Goal: Feedback & Contribution: Contribute content

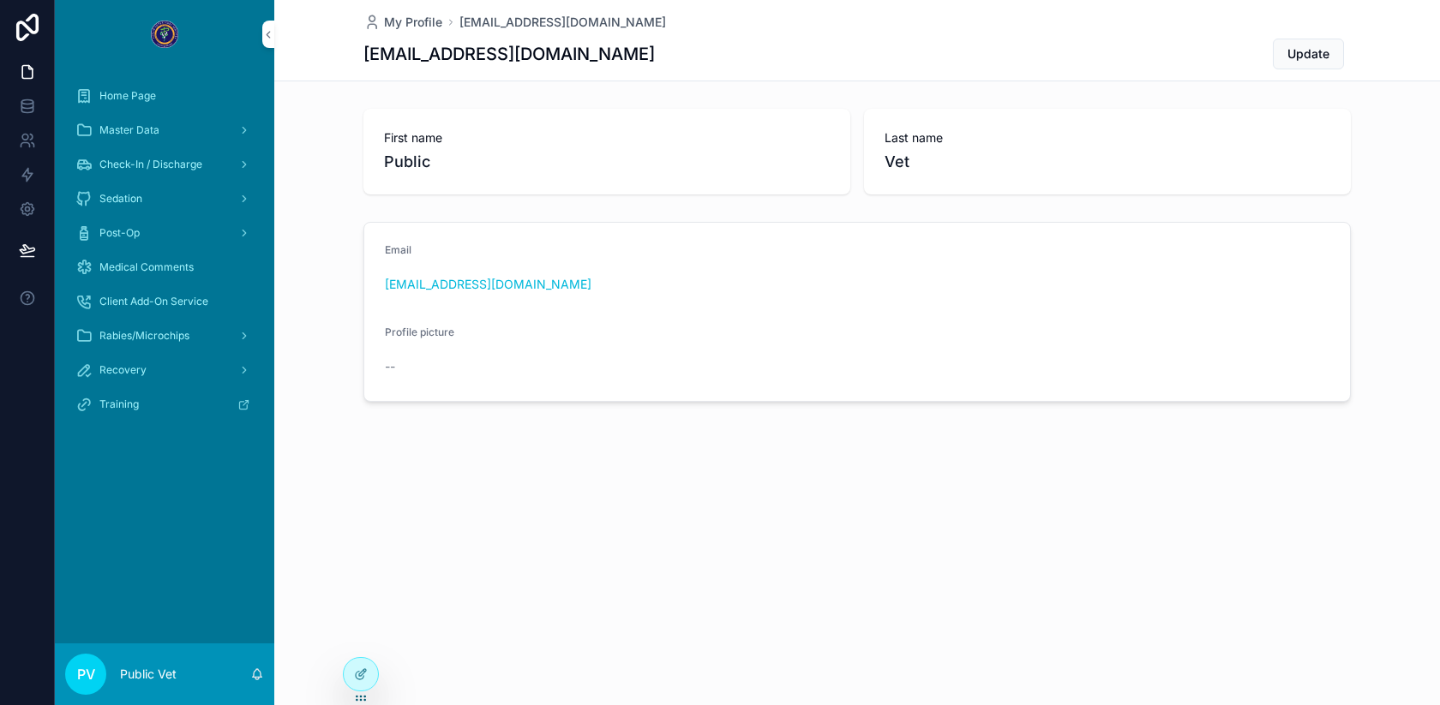
click at [138, 225] on div "Post-Op" at bounding box center [164, 232] width 178 height 27
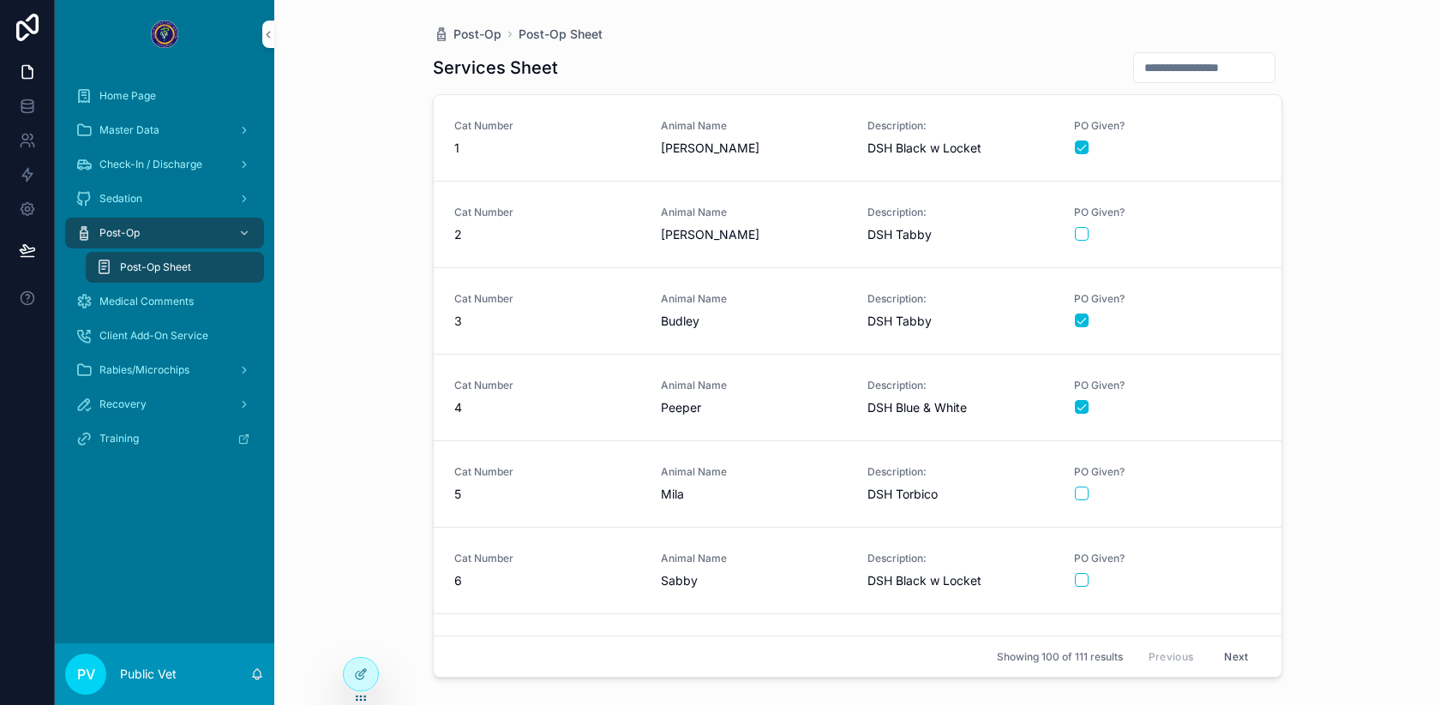
click at [362, 676] on icon at bounding box center [361, 675] width 14 height 14
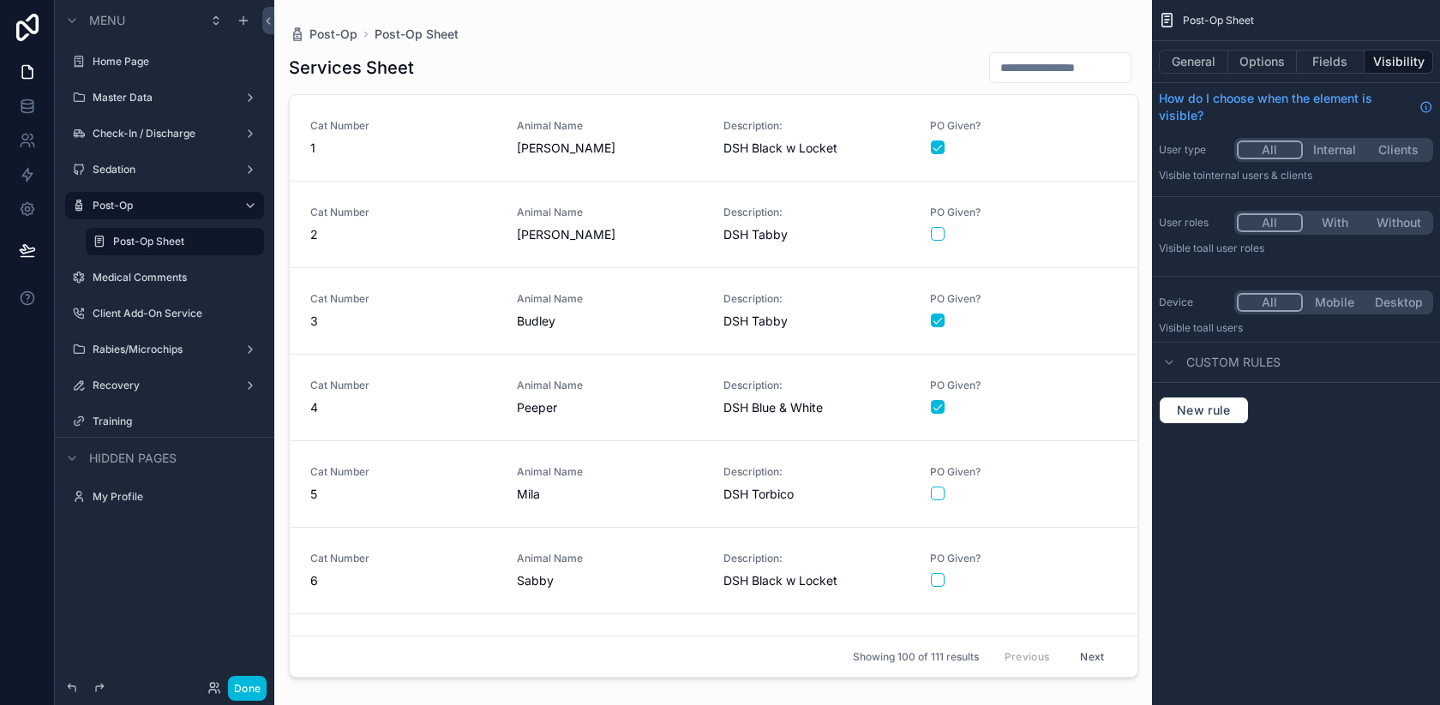
click at [903, 72] on div "scrollable content" at bounding box center [713, 342] width 877 height 685
click at [847, 57] on div "Services Sheet" at bounding box center [713, 67] width 849 height 33
click at [1194, 64] on button "General" at bounding box center [1193, 62] width 69 height 24
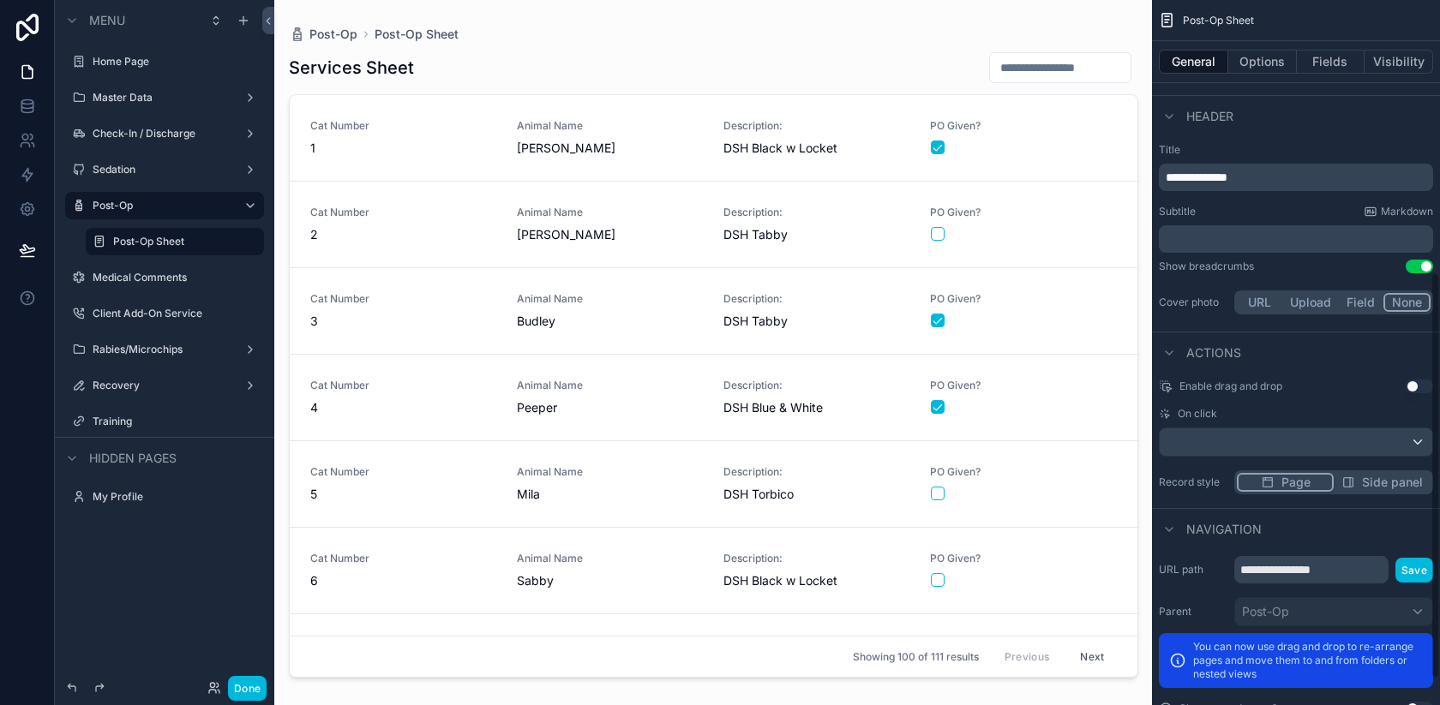
scroll to position [517, 0]
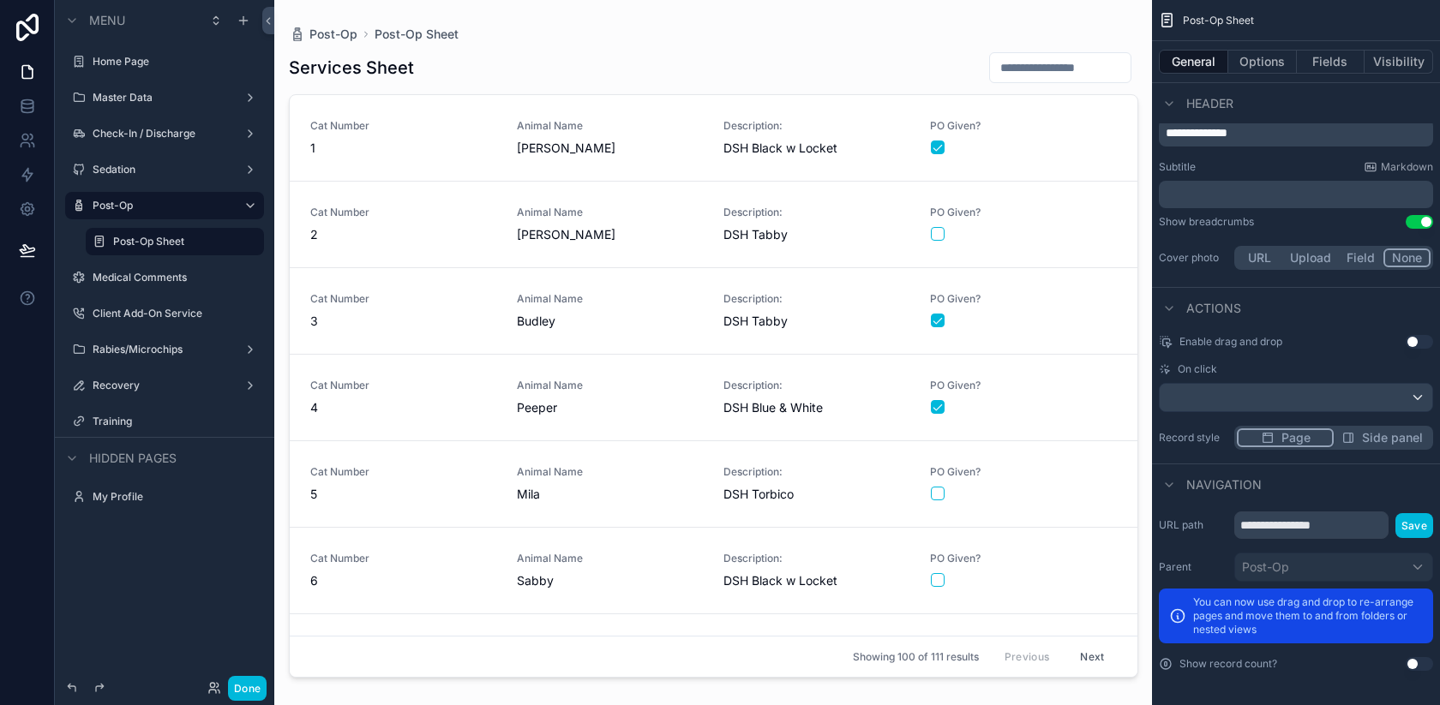
click at [1257, 57] on button "Options" at bounding box center [1262, 62] width 69 height 24
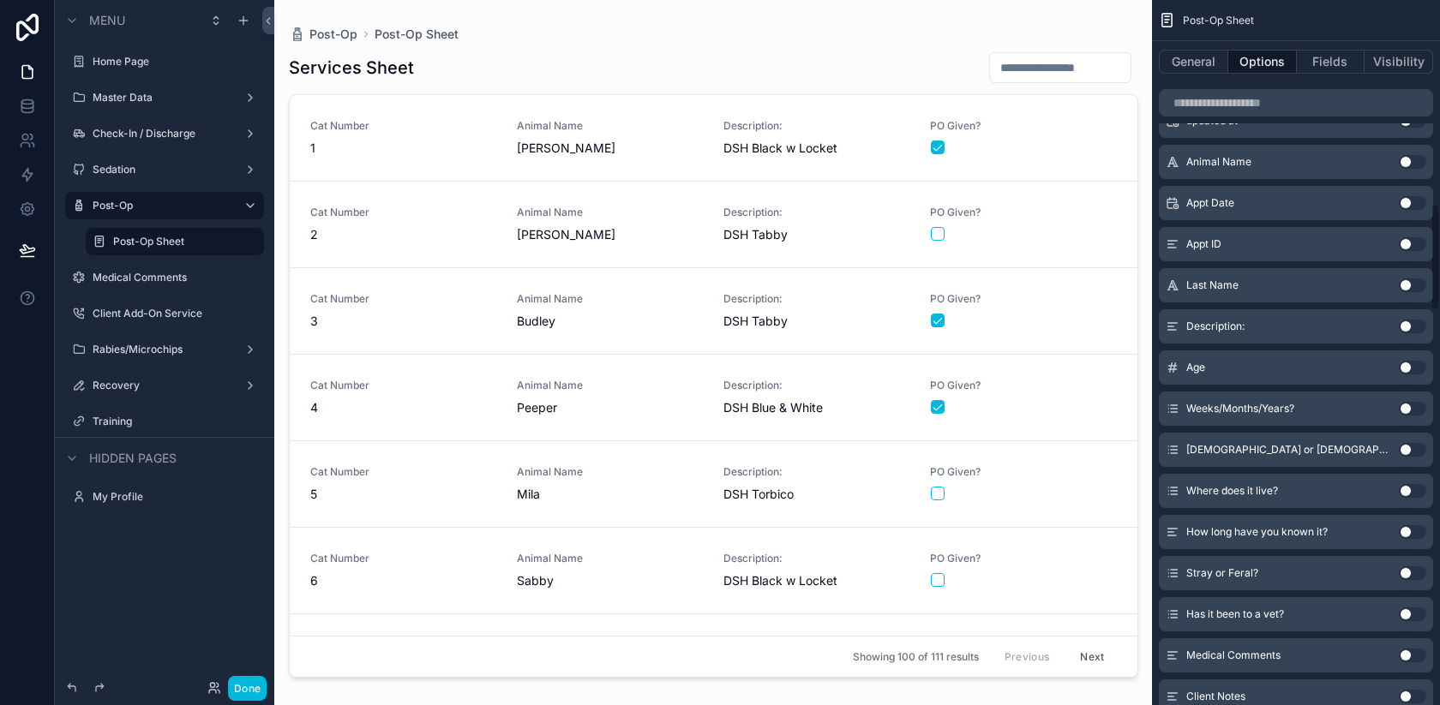
scroll to position [1615, 0]
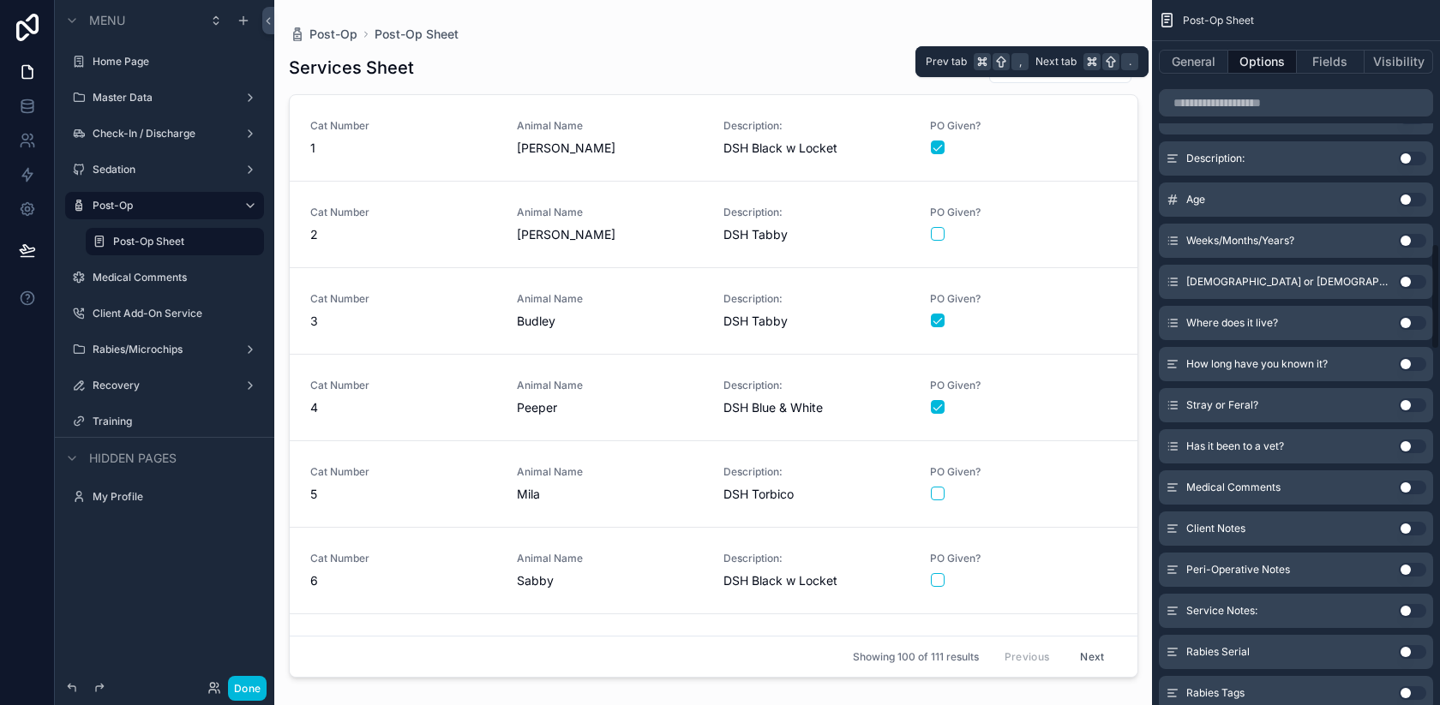
click at [1394, 63] on button "Visibility" at bounding box center [1398, 62] width 69 height 24
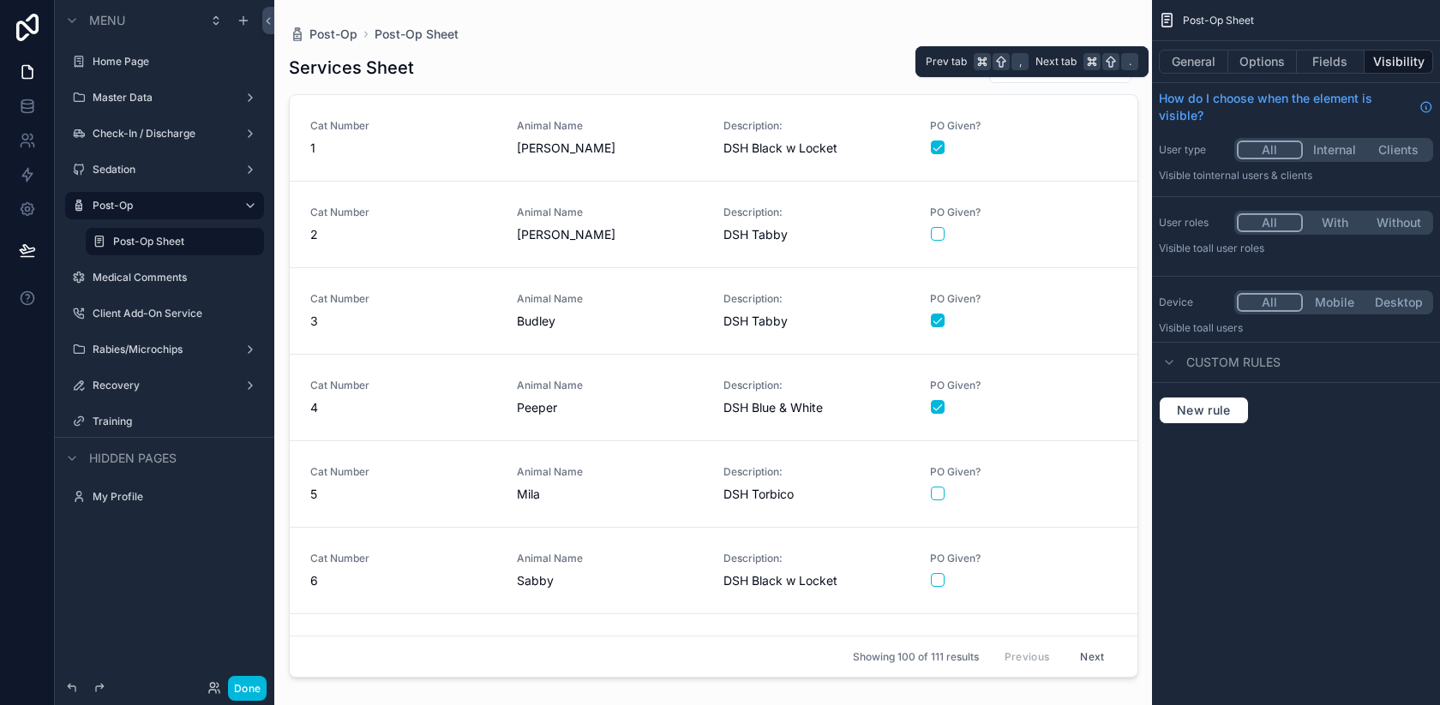
click at [1197, 75] on div "General Options Fields Visibility" at bounding box center [1296, 61] width 288 height 41
click at [1195, 66] on button "General" at bounding box center [1193, 62] width 69 height 24
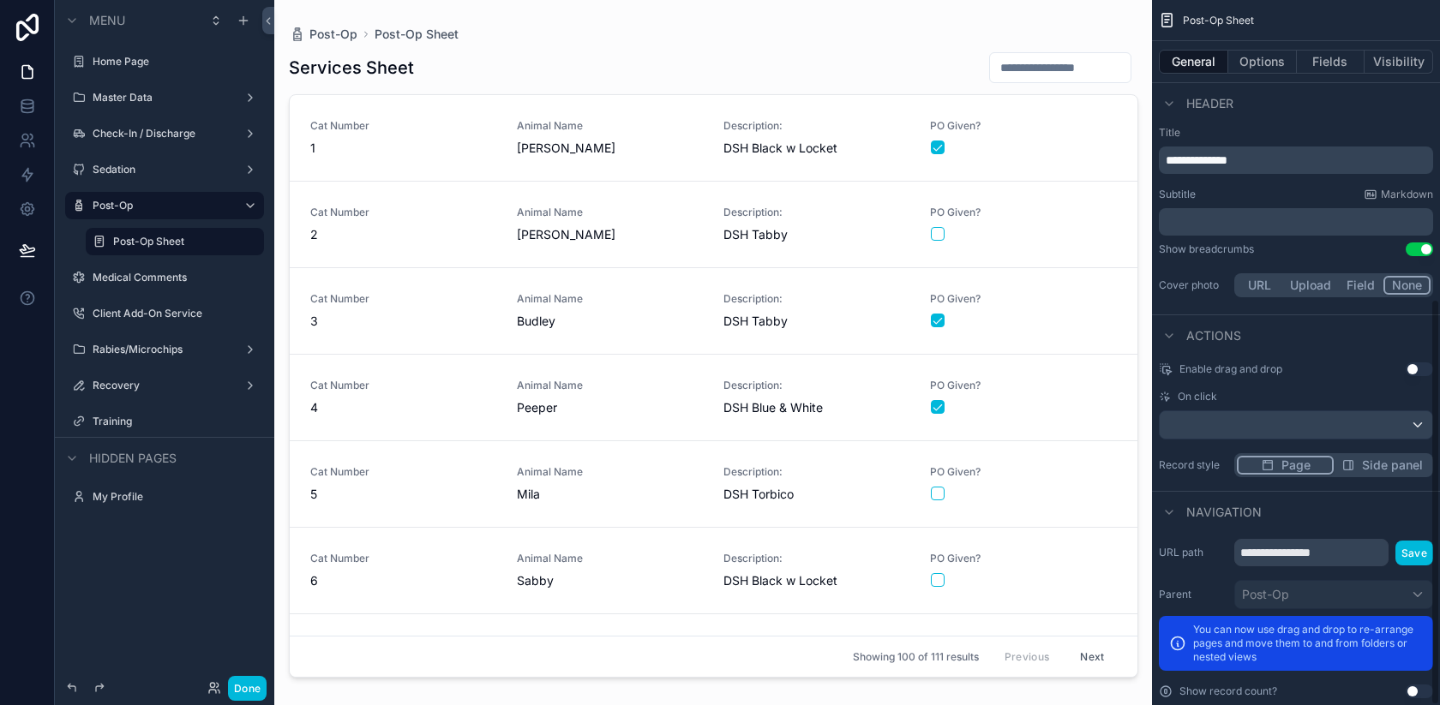
scroll to position [517, 0]
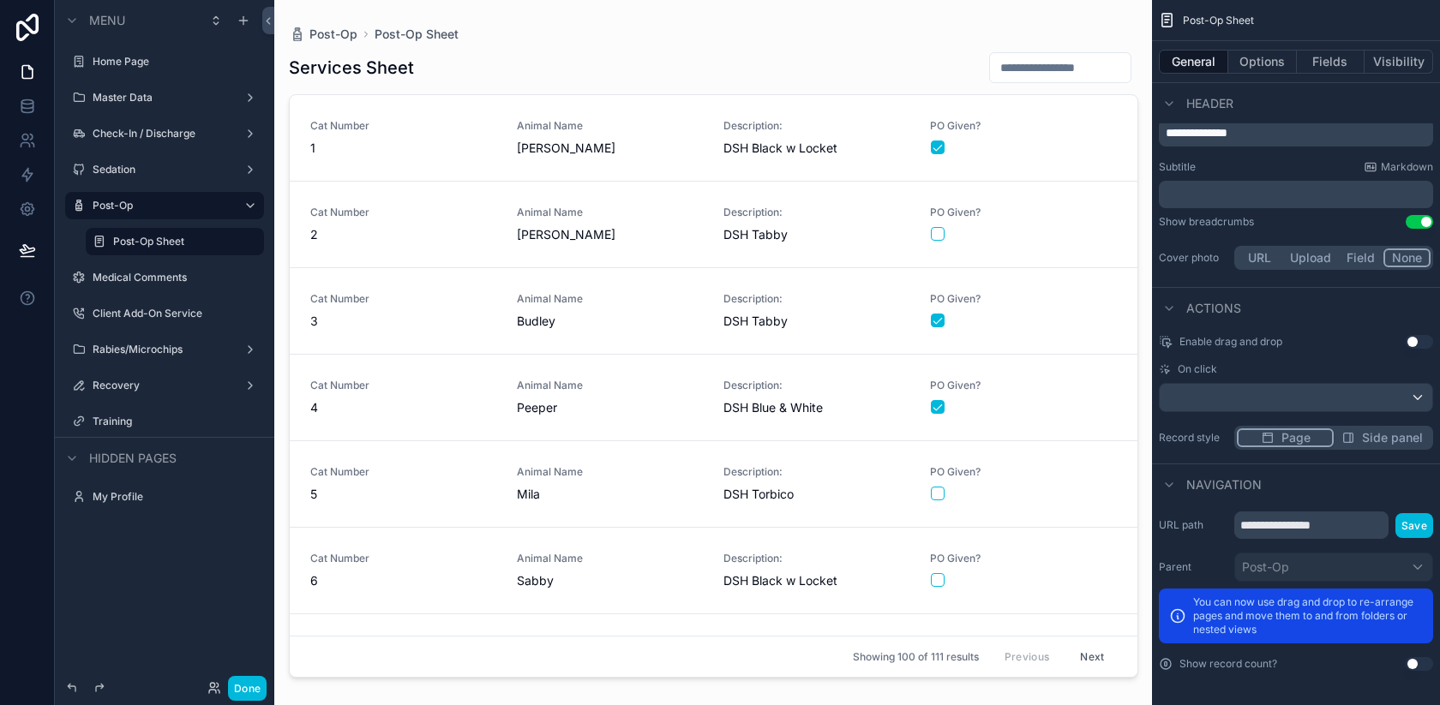
click at [894, 668] on div "Showing 100 of 111 results Previous Next" at bounding box center [713, 656] width 847 height 41
click at [816, 670] on div "Showing 100 of 111 results Previous Next" at bounding box center [713, 656] width 847 height 41
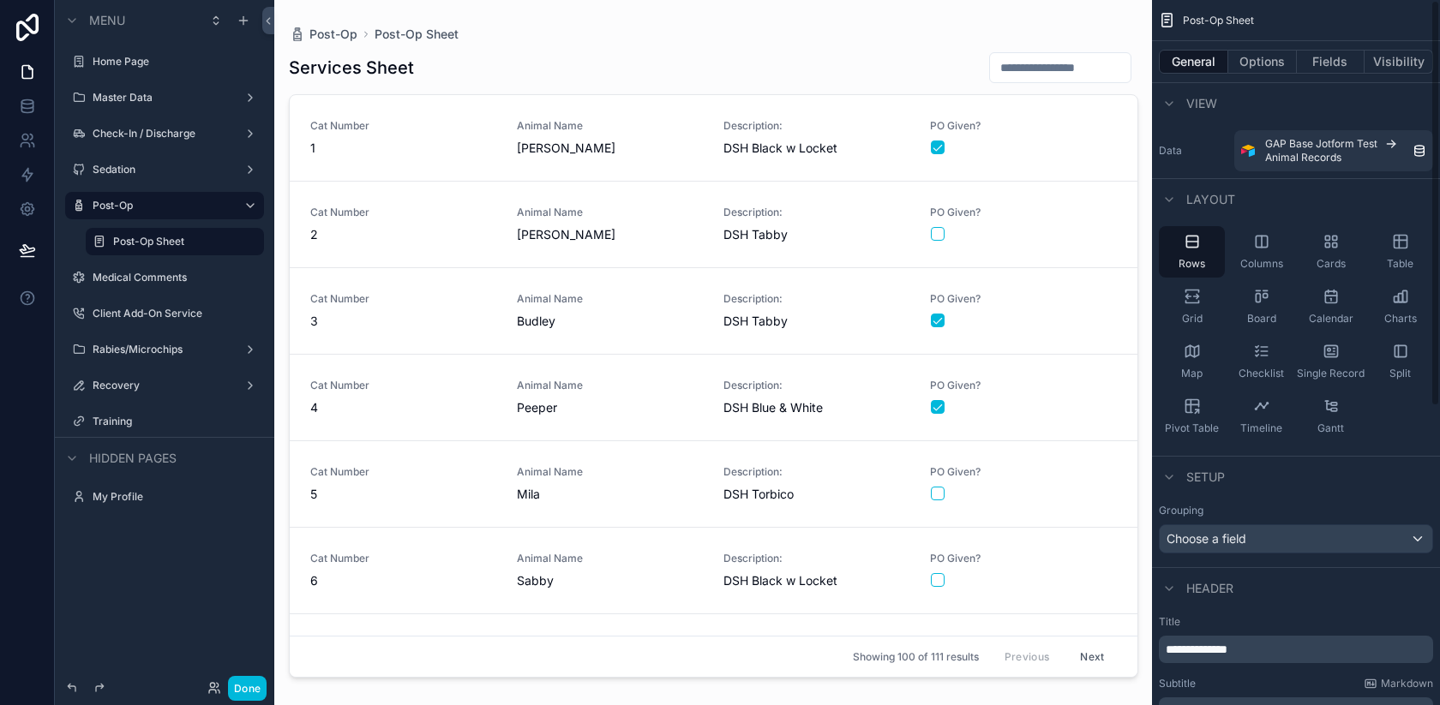
click at [1242, 50] on button "Options" at bounding box center [1262, 62] width 69 height 24
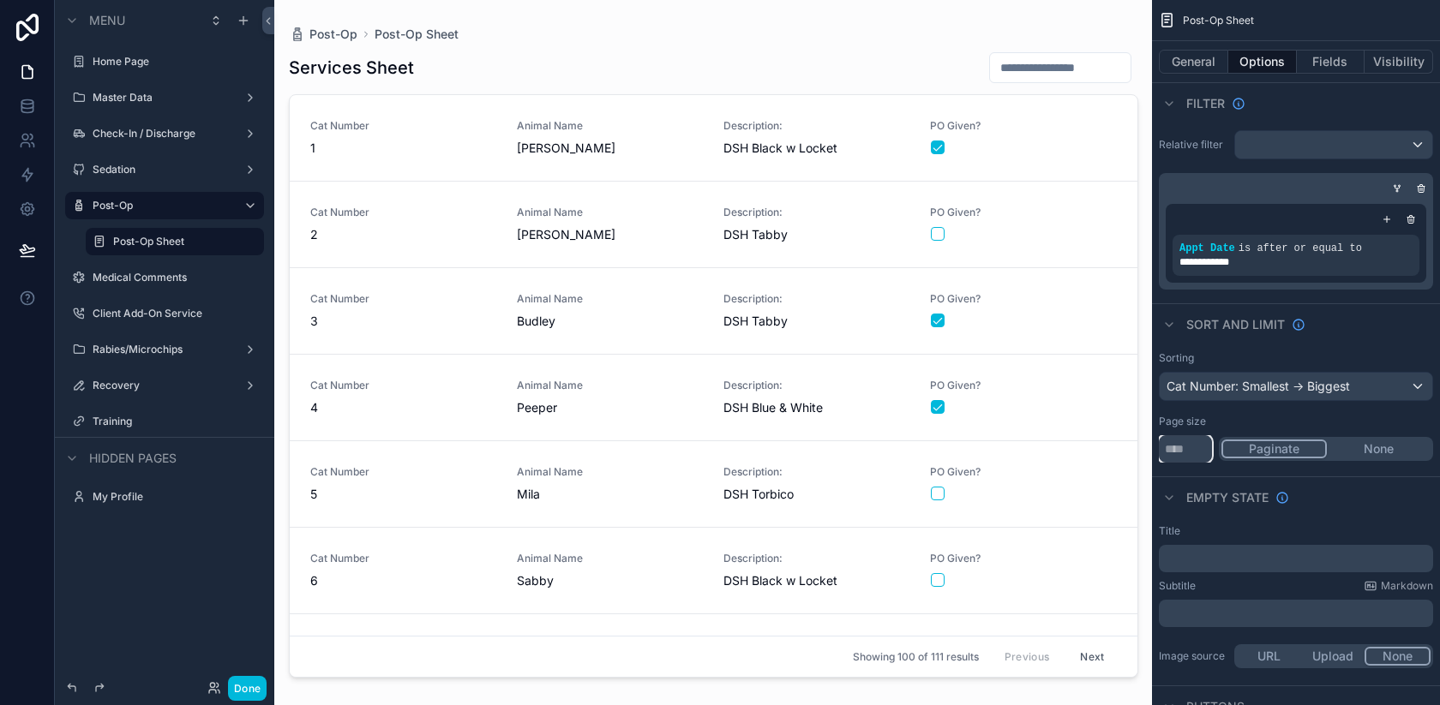
drag, startPoint x: 1192, startPoint y: 447, endPoint x: 1136, endPoint y: 446, distance: 55.7
click at [1136, 446] on div "Home Page Master Data Check-In / Discharge Sedation Post-Op Post-Op Sheet Medic…" at bounding box center [856, 352] width 1165 height 705
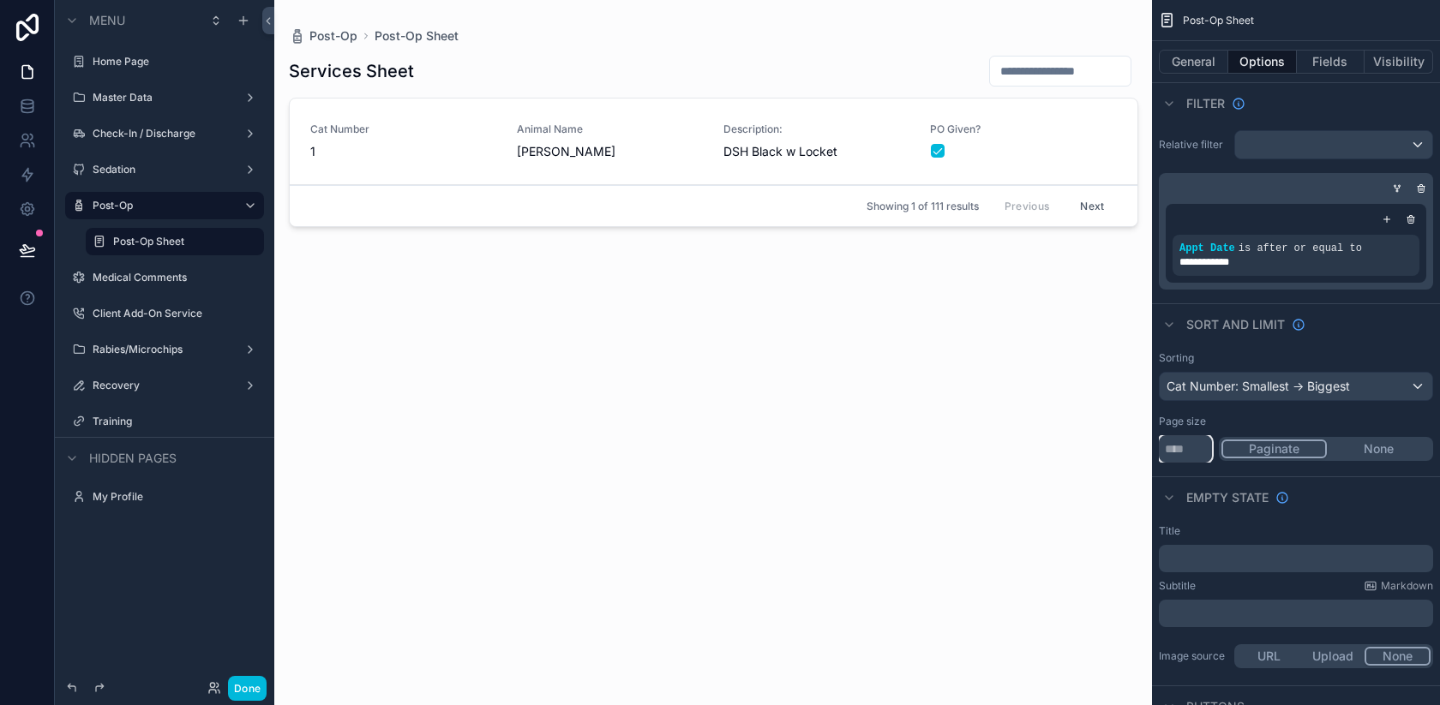
type input "***"
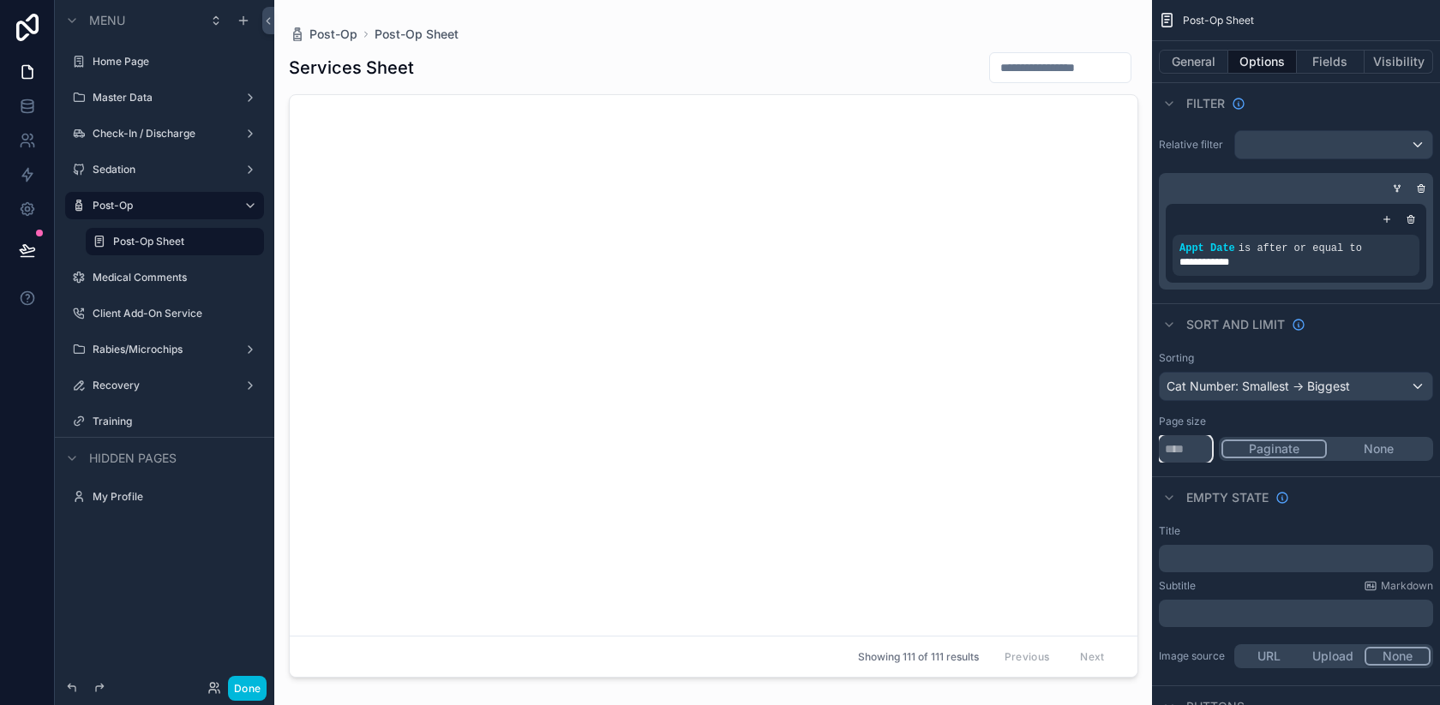
scroll to position [8868, 0]
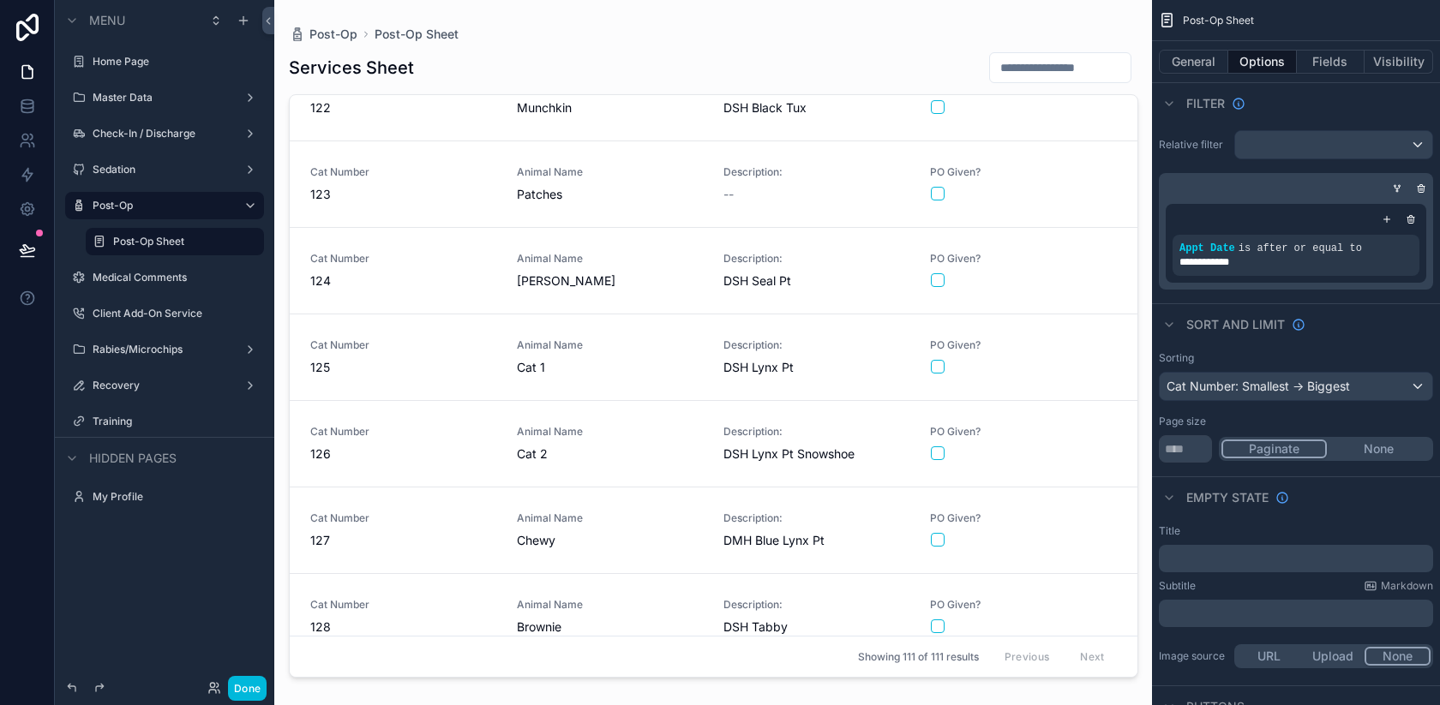
click at [239, 680] on button "Done" at bounding box center [247, 688] width 39 height 25
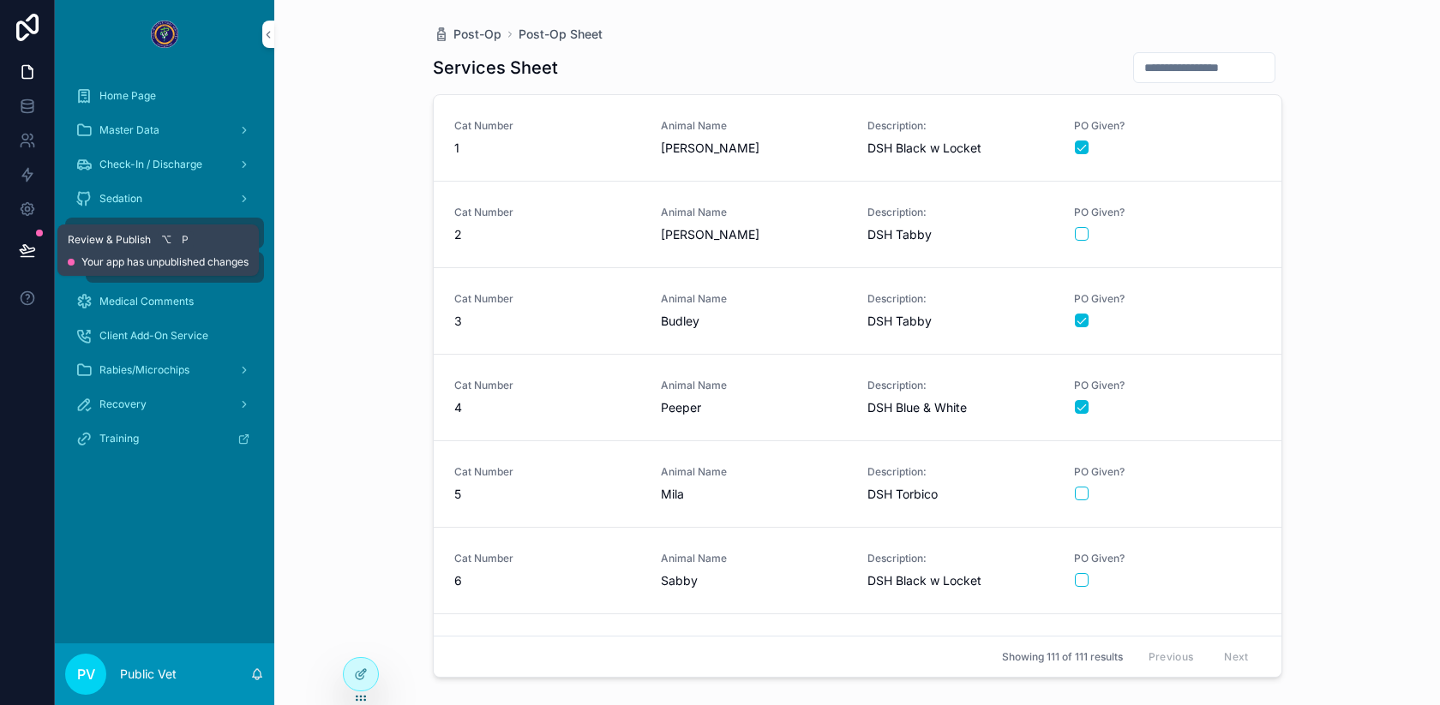
click at [22, 249] on icon at bounding box center [27, 249] width 15 height 9
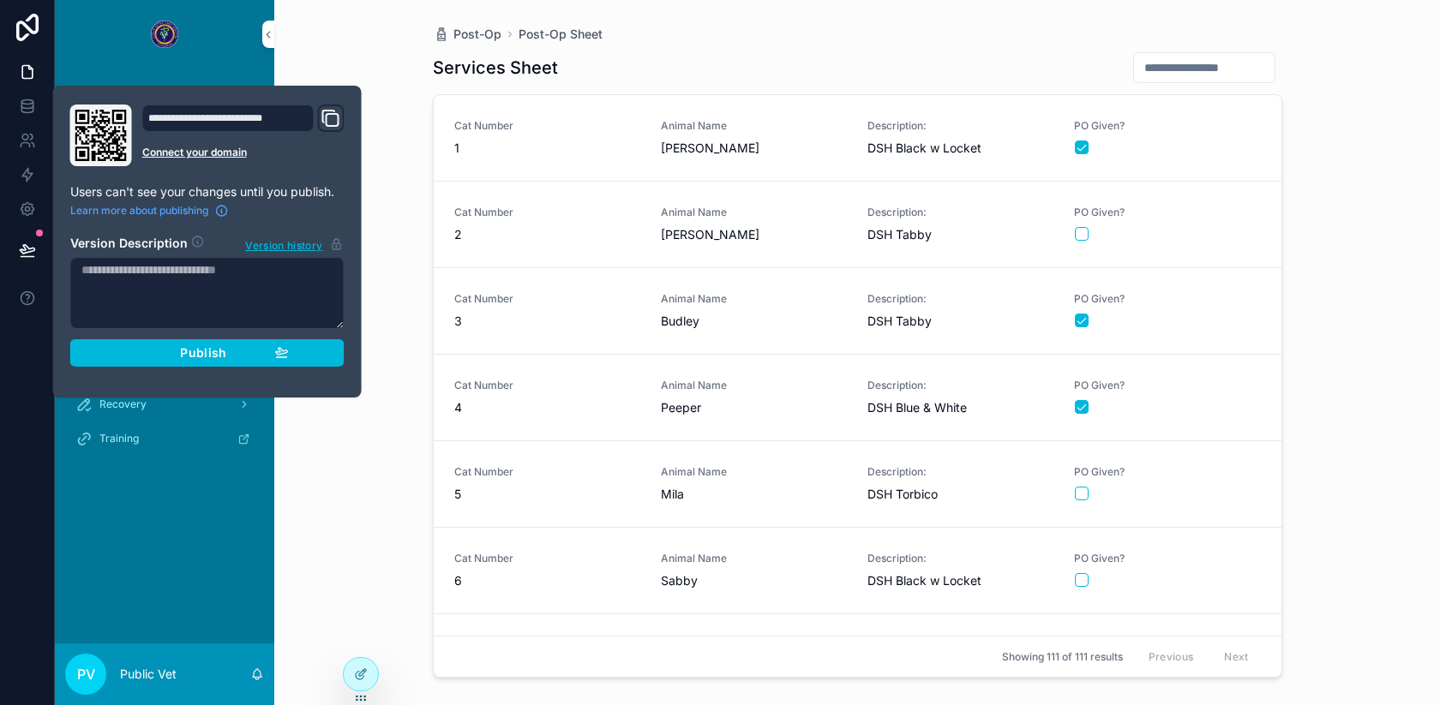
click at [166, 356] on div "Publish" at bounding box center [207, 352] width 163 height 15
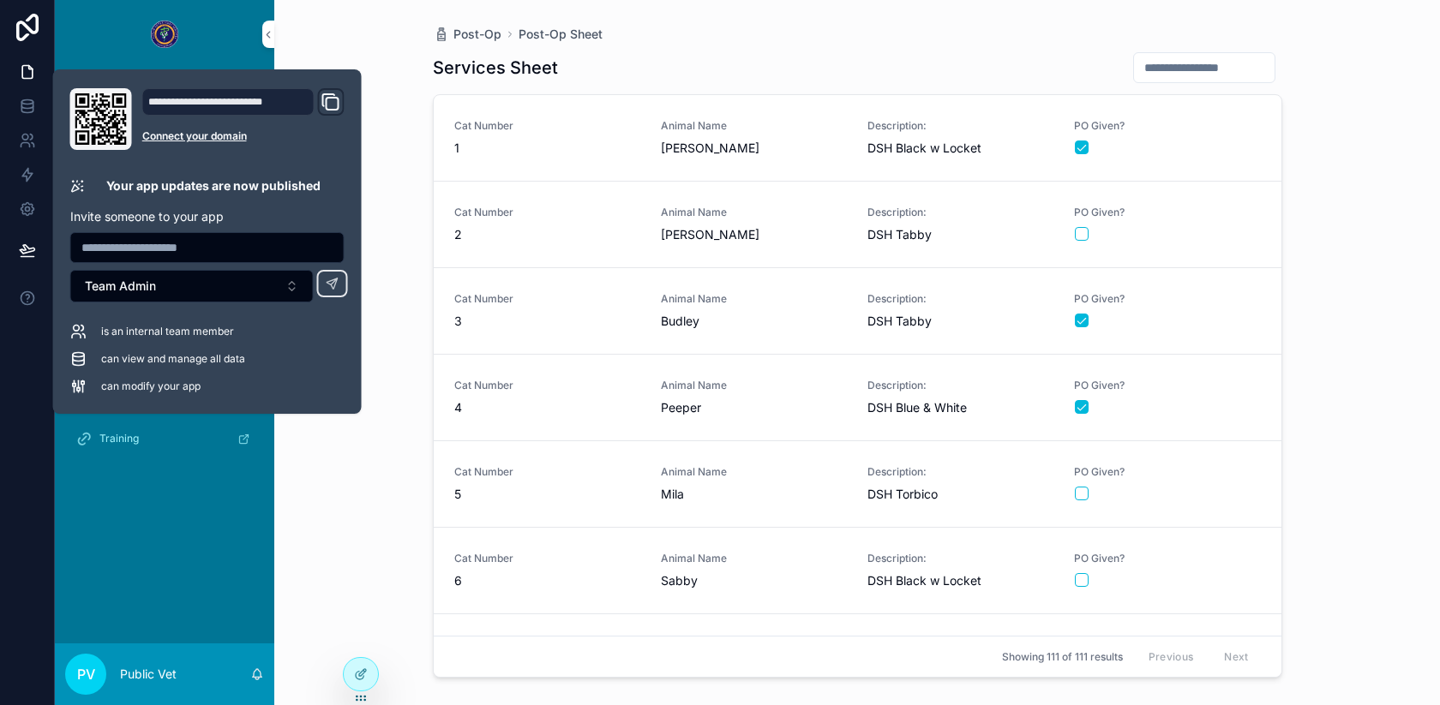
click at [392, 132] on div "Post-Op Post-Op Sheet Services Sheet Cat Number 1 Animal Name [PERSON_NAME] Des…" at bounding box center [856, 352] width 1165 height 705
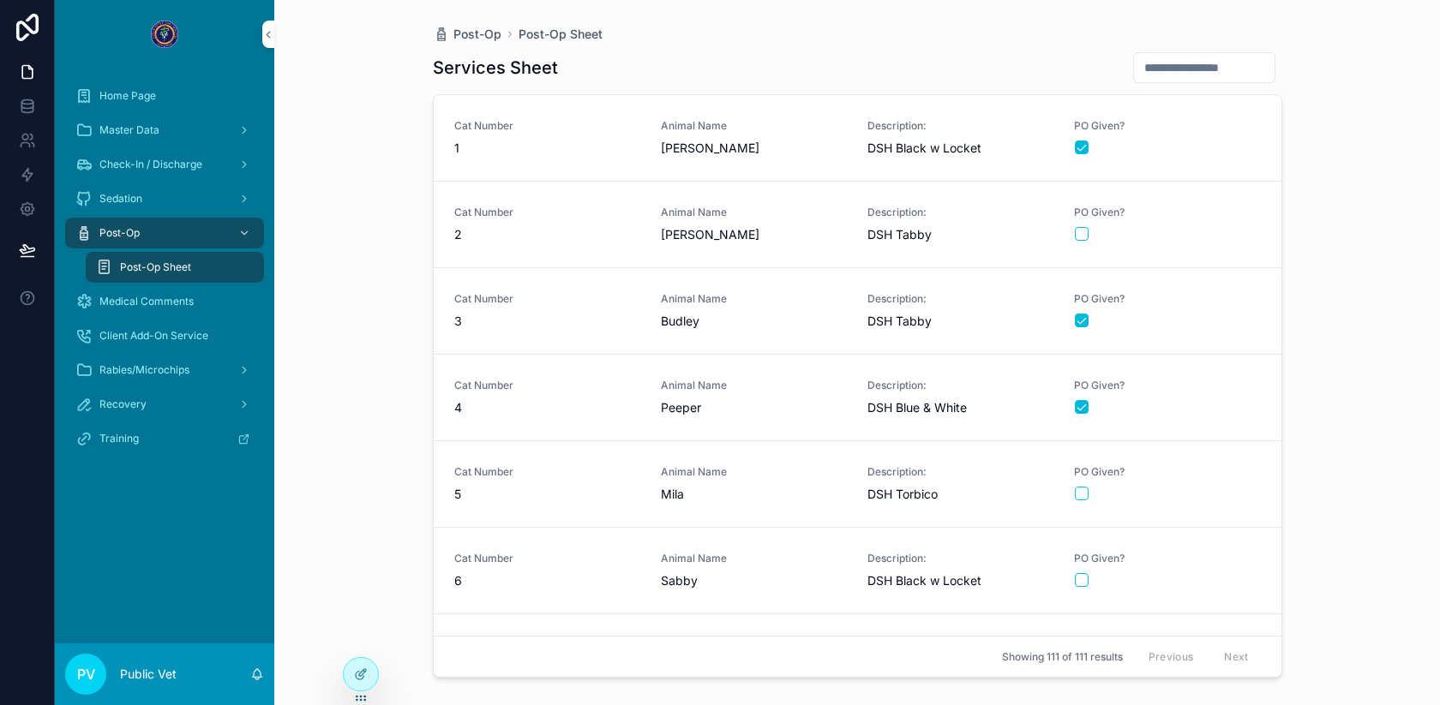
click at [93, 308] on div "Medical Comments" at bounding box center [164, 301] width 178 height 27
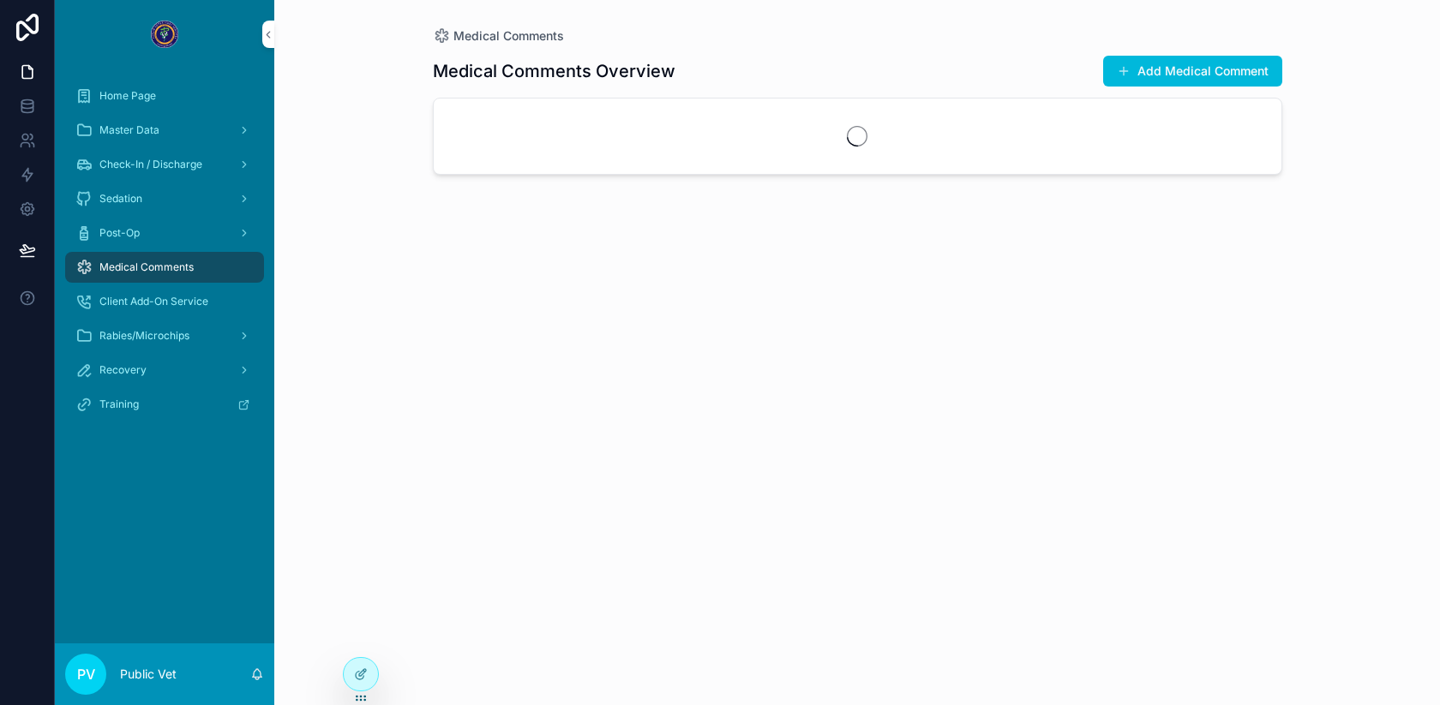
click at [1169, 71] on button "Add Medical Comment" at bounding box center [1192, 71] width 179 height 31
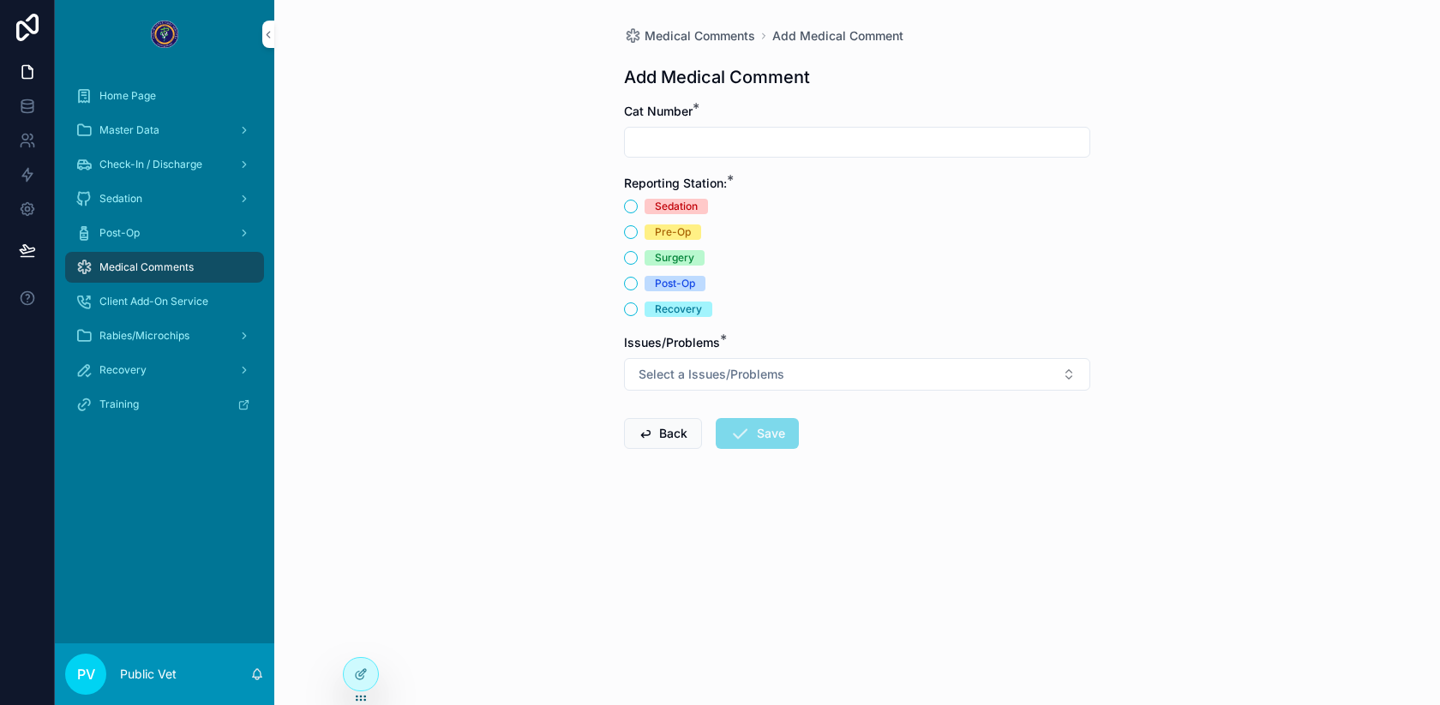
click at [706, 147] on input "scrollable content" at bounding box center [857, 142] width 464 height 24
type input "***"
click at [633, 305] on button "Recovery" at bounding box center [631, 309] width 14 height 14
click at [680, 386] on button "Select a Issues/Problems" at bounding box center [857, 374] width 466 height 33
type input "***"
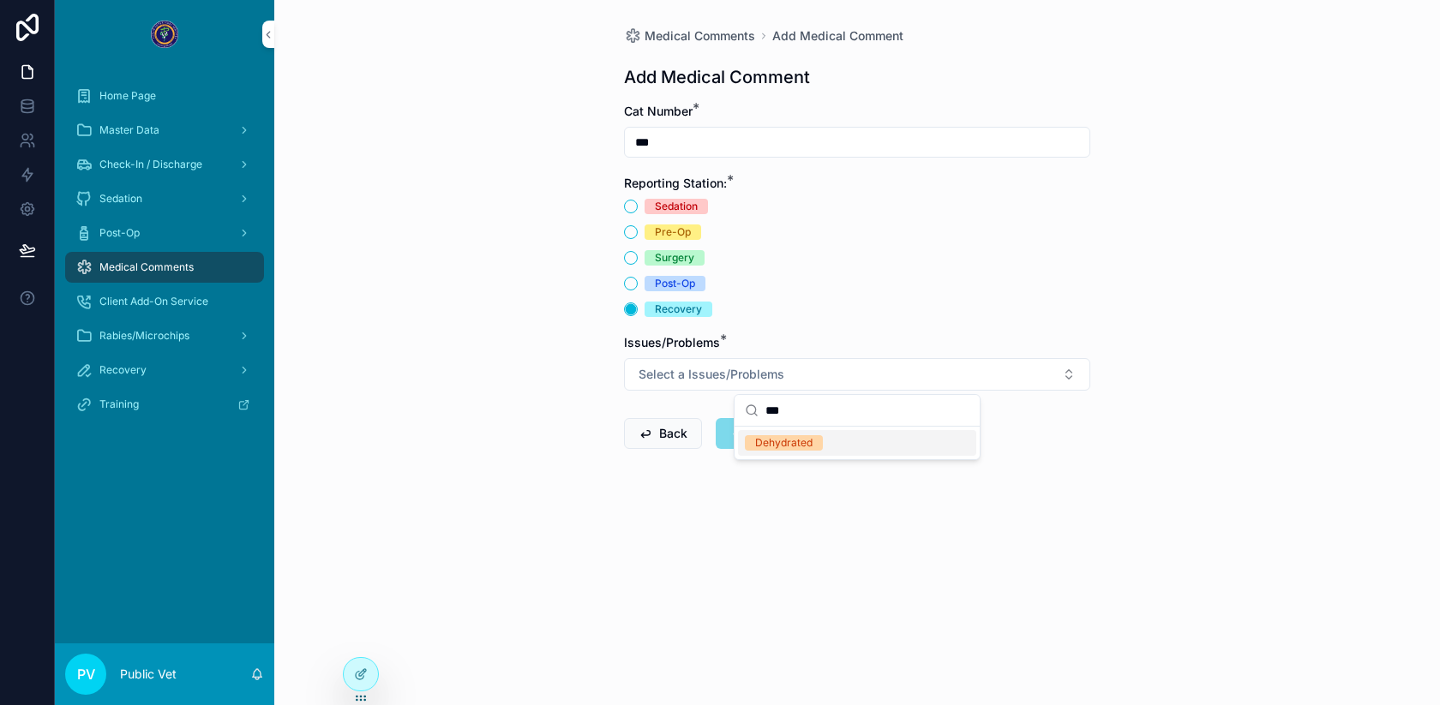
click at [760, 435] on div "Dehydrated" at bounding box center [783, 442] width 57 height 15
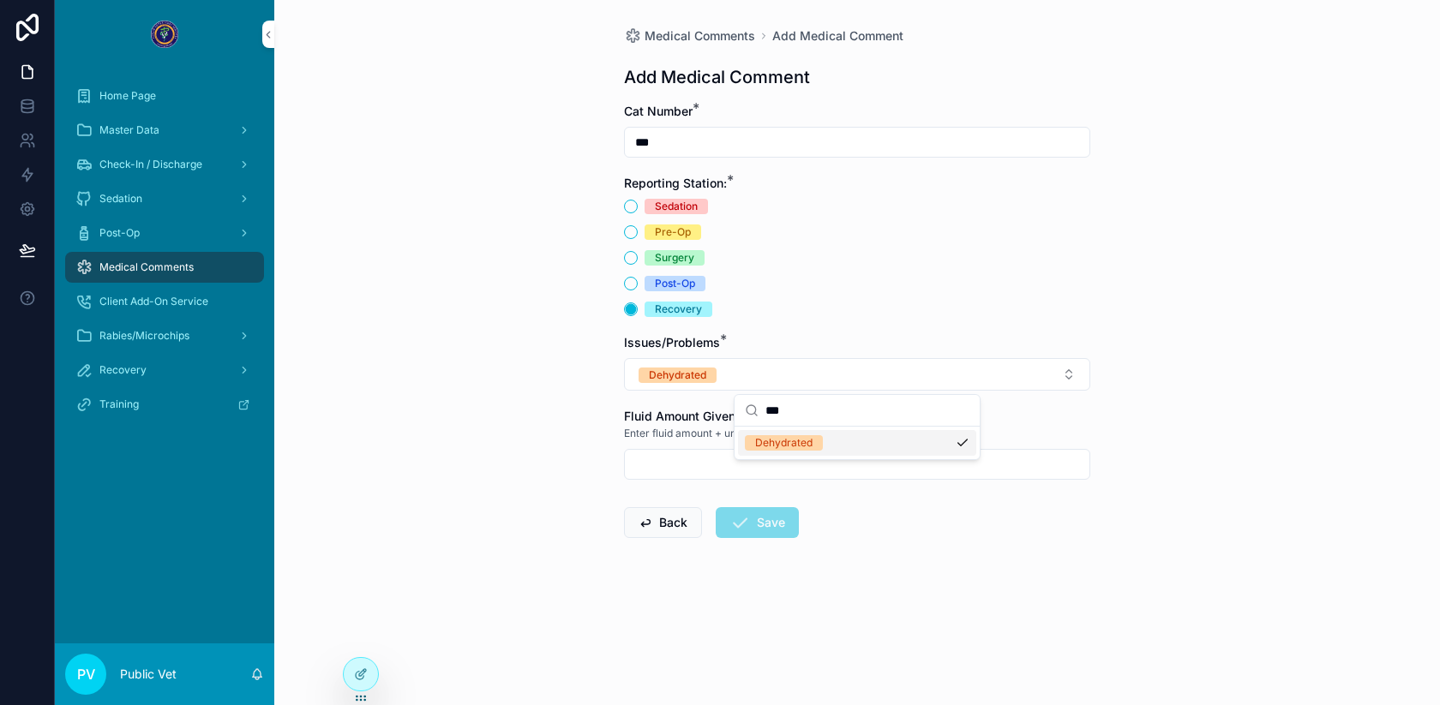
click at [679, 463] on input "scrollable content" at bounding box center [857, 464] width 464 height 24
type input "****"
click at [756, 525] on button "Save" at bounding box center [756, 522] width 83 height 31
